Goal: Transaction & Acquisition: Purchase product/service

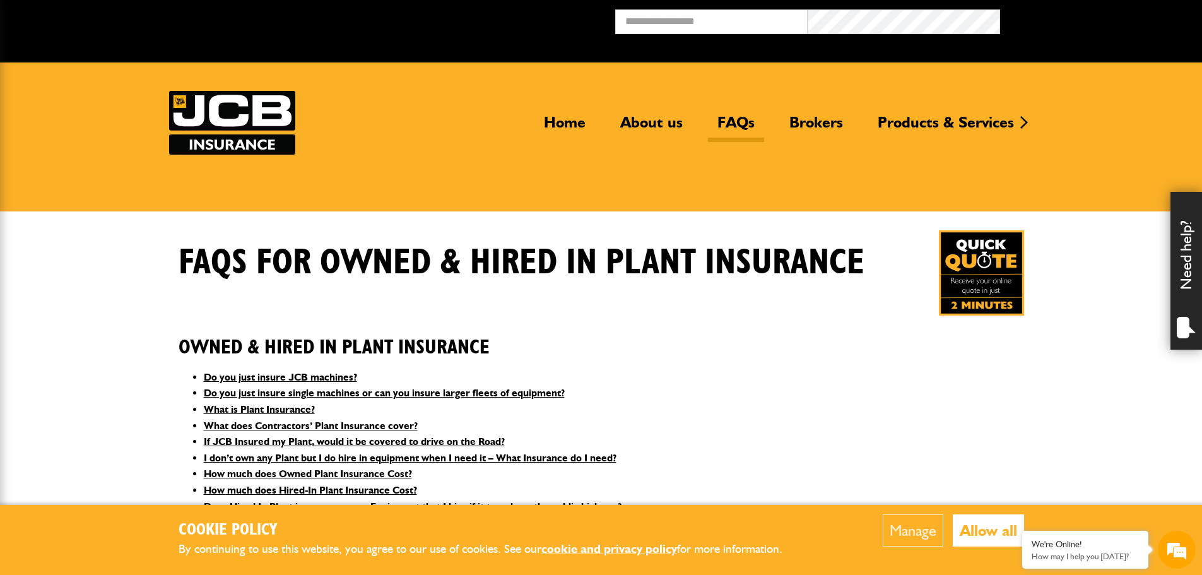
click at [206, 142] on img at bounding box center [232, 123] width 126 height 64
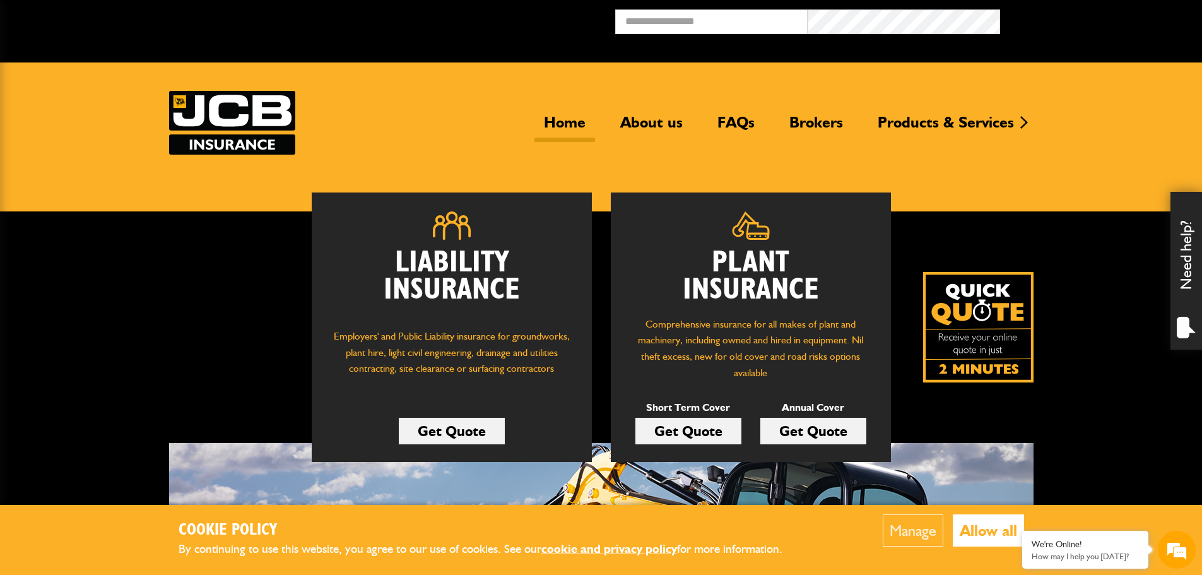
click at [691, 431] on link "Get Quote" at bounding box center [688, 431] width 106 height 26
